Goal: Task Accomplishment & Management: Manage account settings

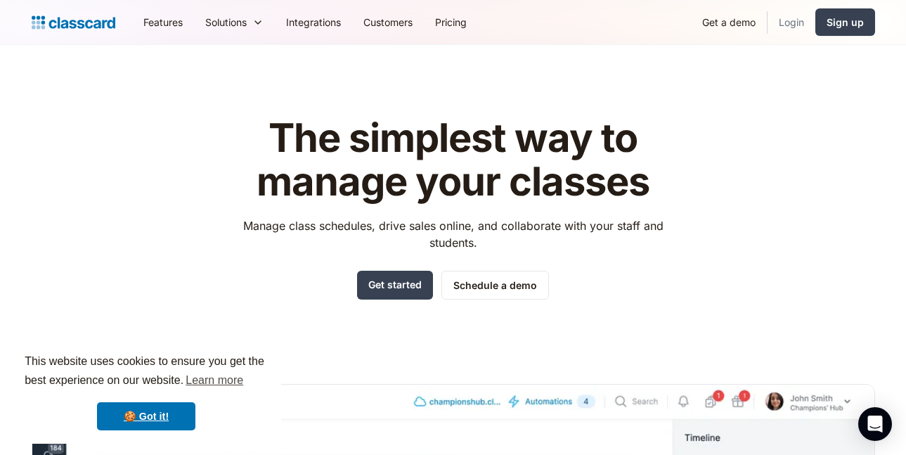
click at [789, 22] on link "Login" at bounding box center [792, 22] width 48 height 32
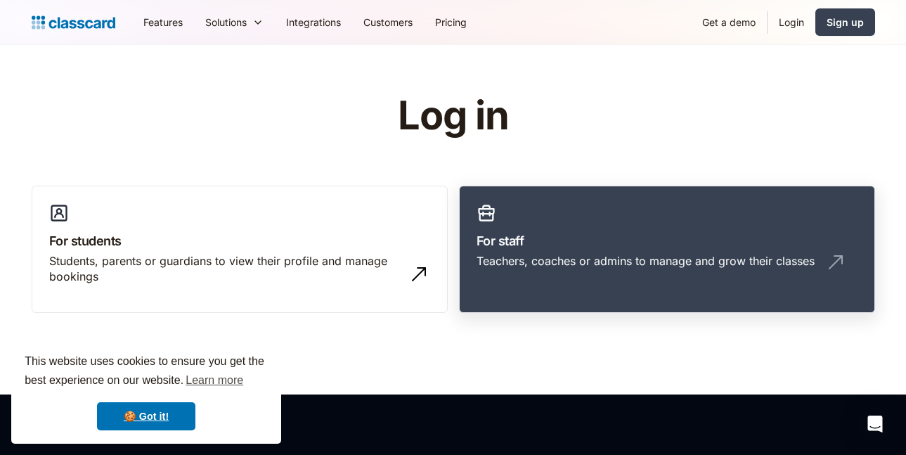
click at [658, 260] on div "Teachers, coaches or admins to manage and grow their classes" at bounding box center [646, 260] width 338 height 15
